Goal: Book appointment/travel/reservation

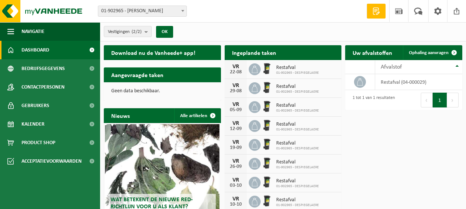
click at [372, 14] on span at bounding box center [376, 10] width 11 height 7
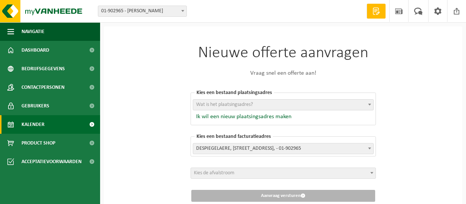
click at [46, 127] on link "Kalender" at bounding box center [50, 124] width 100 height 19
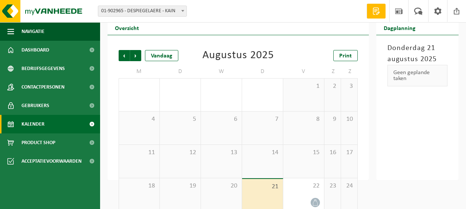
scroll to position [68, 0]
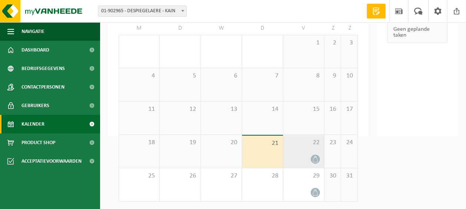
click at [317, 160] on icon at bounding box center [315, 159] width 6 height 6
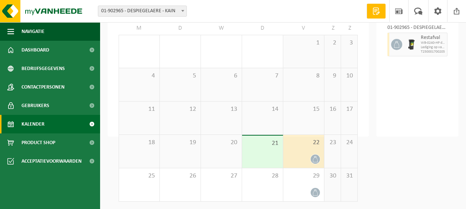
click at [425, 141] on html "Vestiging: 01-902965 - DESPIEGELAERE - KAIN 10-947872 - DESPIEGELAERE - KAIN 01…" at bounding box center [233, 36] width 466 height 209
click at [261, 145] on span "21" at bounding box center [262, 144] width 33 height 8
